Goal: Book appointment/travel/reservation

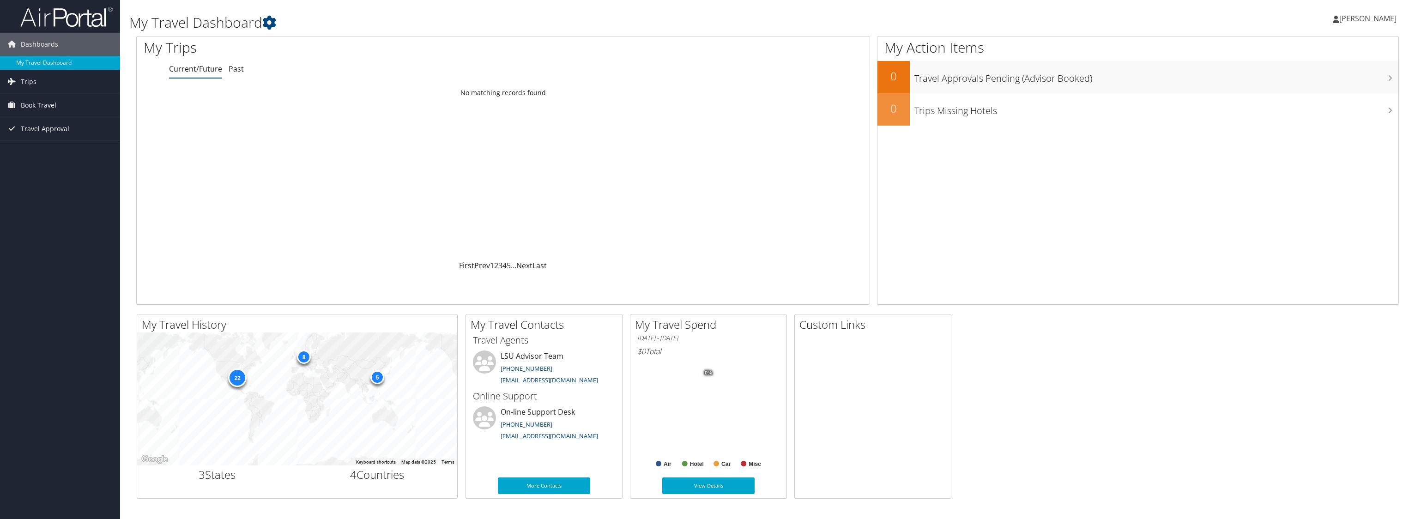
click at [713, 187] on div "Loading... No matching records found" at bounding box center [503, 171] width 733 height 175
click at [54, 109] on span "Book Travel" at bounding box center [39, 105] width 36 height 23
click at [54, 132] on link "Book/Manage Online Trips" at bounding box center [60, 138] width 120 height 14
click at [64, 139] on link "Book/Manage Online Trips" at bounding box center [60, 138] width 120 height 14
